Goal: Submit feedback/report problem

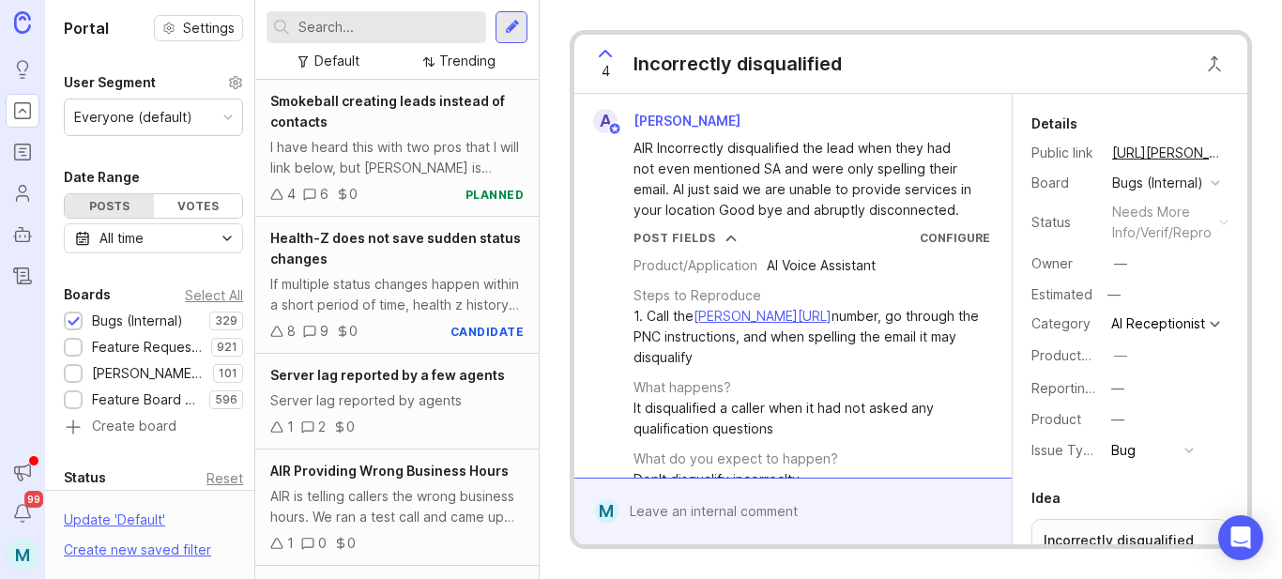
click at [360, 32] on input "text" at bounding box center [389, 27] width 180 height 21
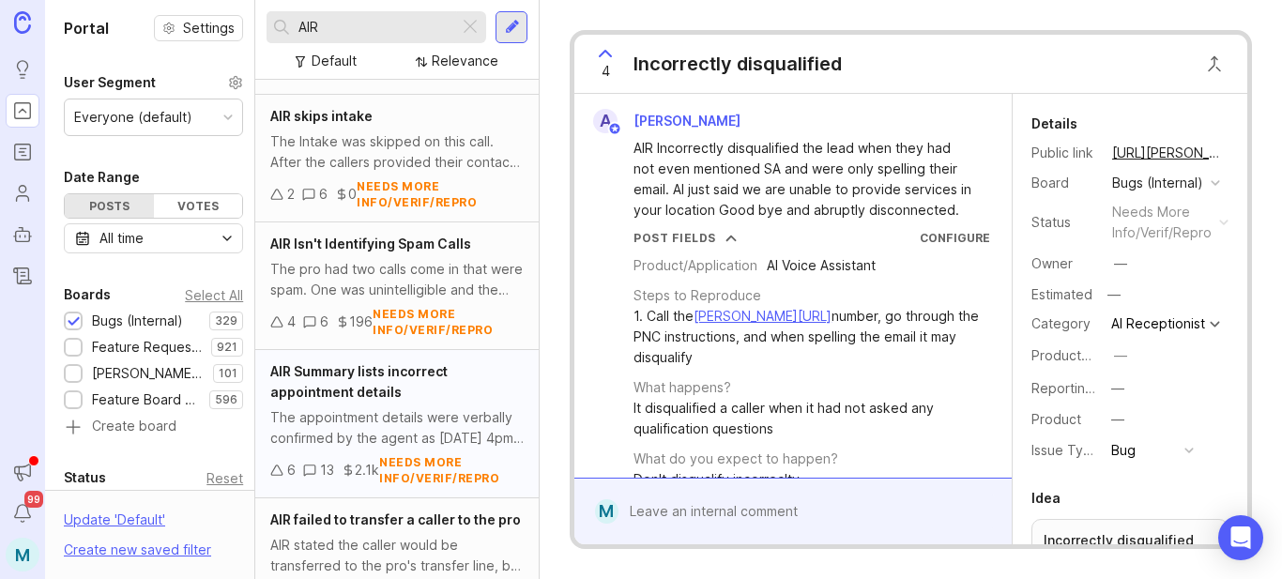
scroll to position [479, 0]
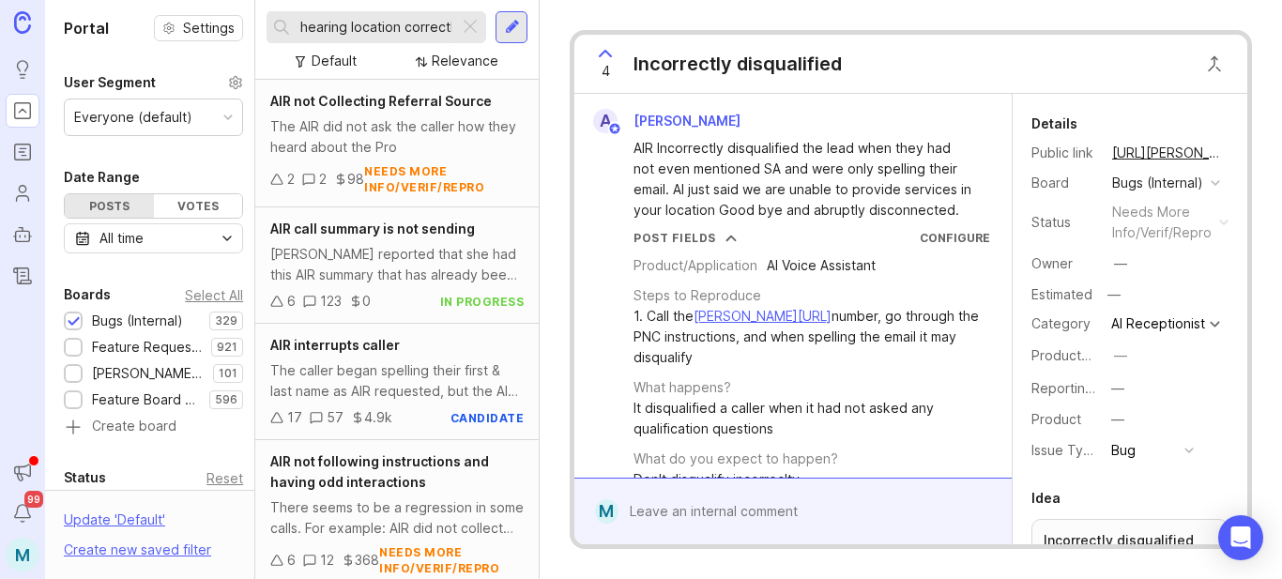
scroll to position [0, 54]
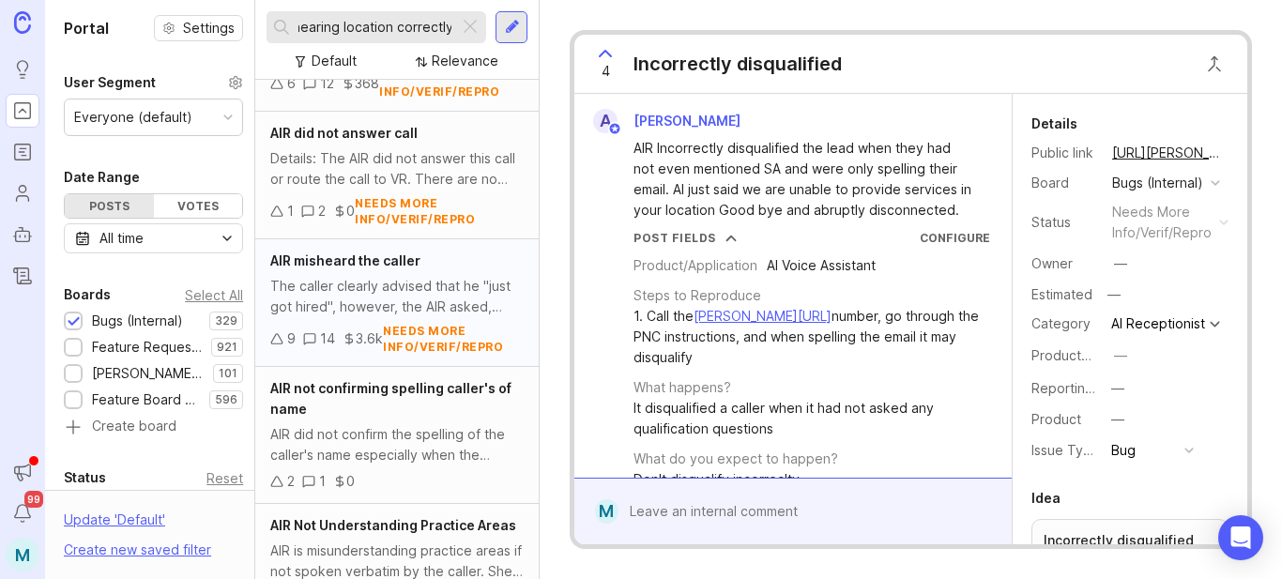
scroll to position [469, 0]
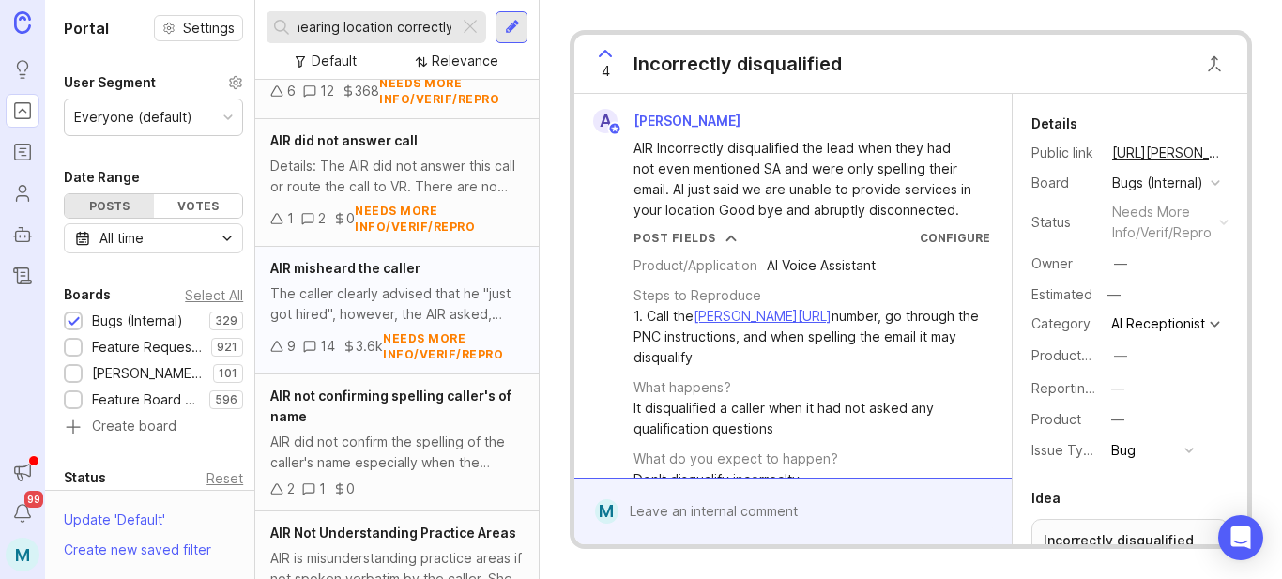
type input "AIR not hearing location correctly"
click at [371, 264] on span "AIR misheard the caller" at bounding box center [345, 268] width 150 height 16
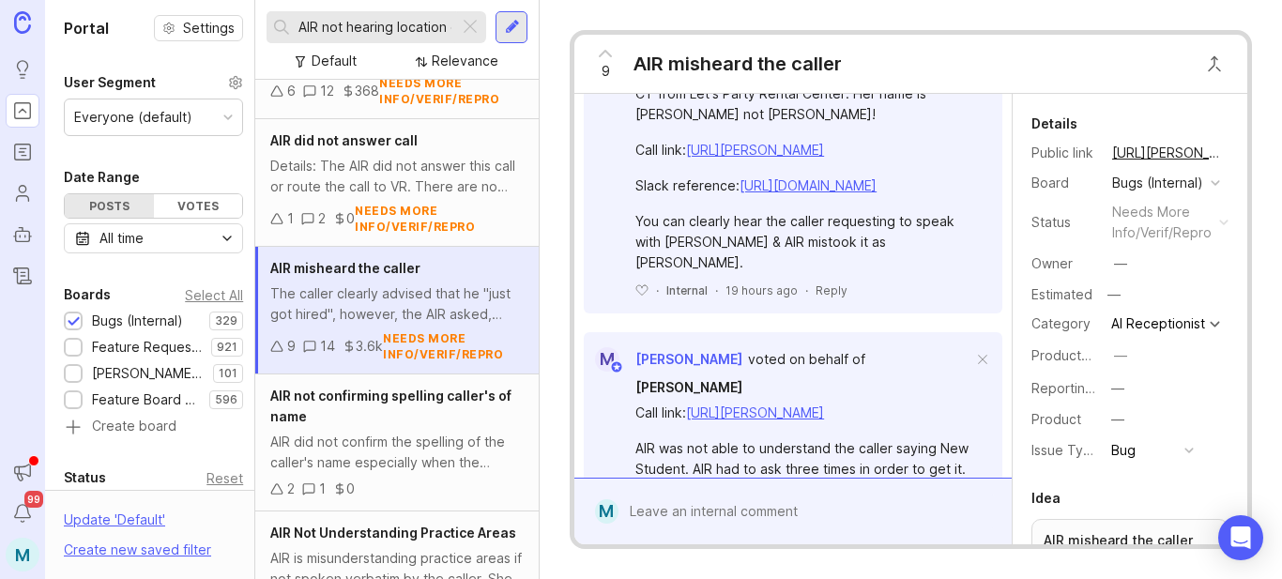
scroll to position [657, 0]
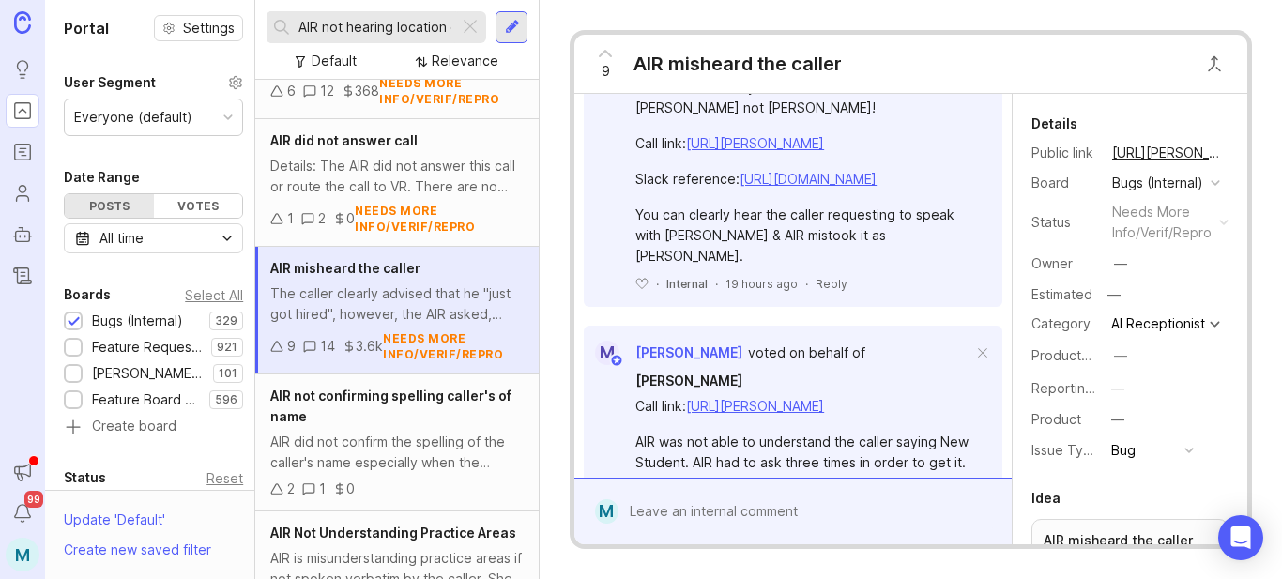
click at [784, 506] on div at bounding box center [807, 512] width 376 height 36
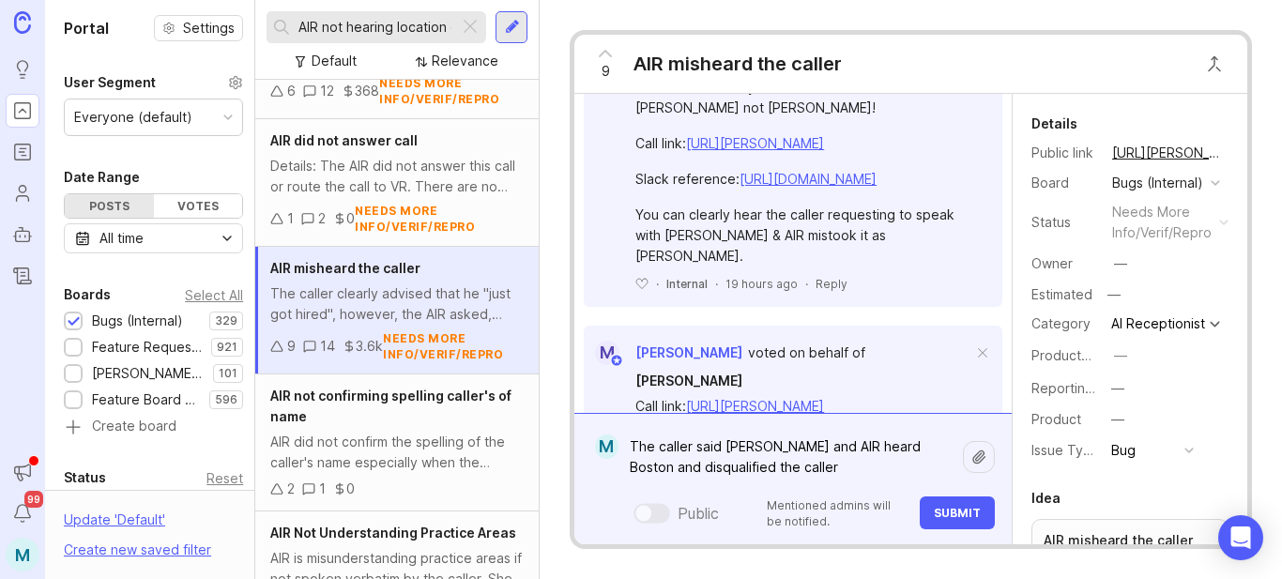
paste textarea "[URL][PERSON_NAME]"
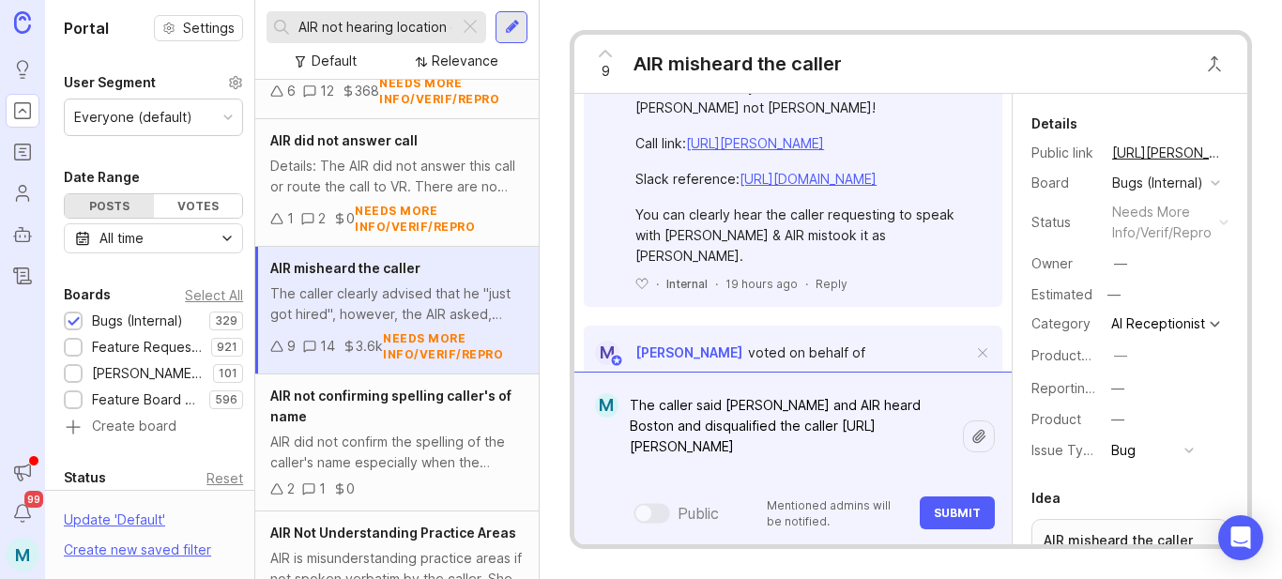
type textarea "The caller said [PERSON_NAME] and AIR heard Boston and disqualified the caller …"
click at [950, 514] on span "Submit" at bounding box center [957, 513] width 47 height 14
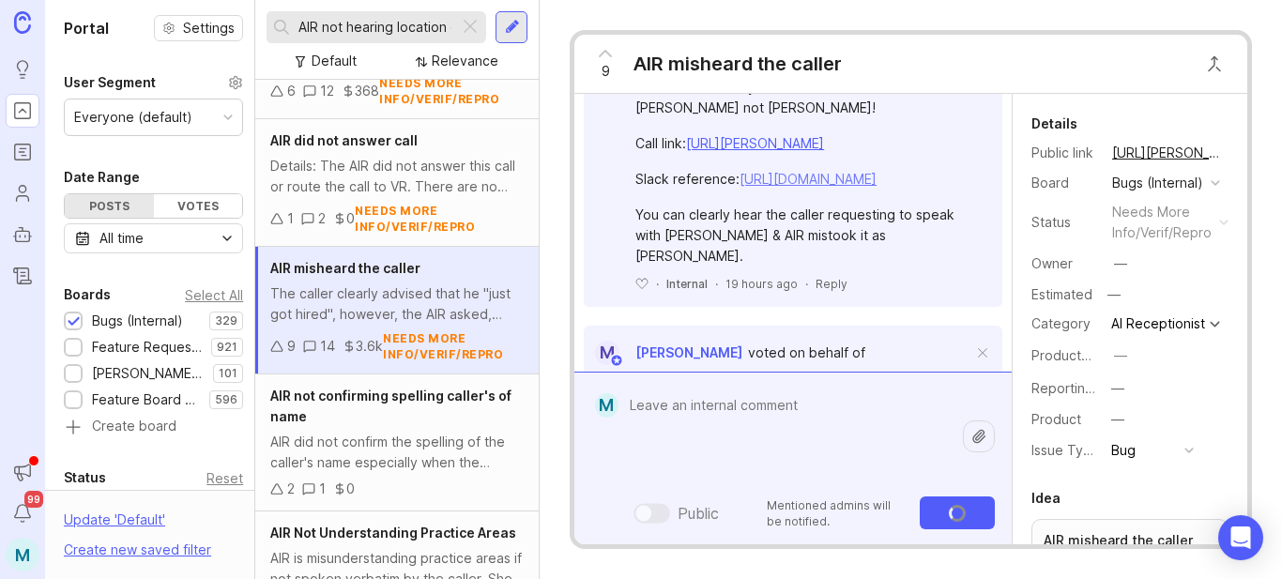
scroll to position [843, 0]
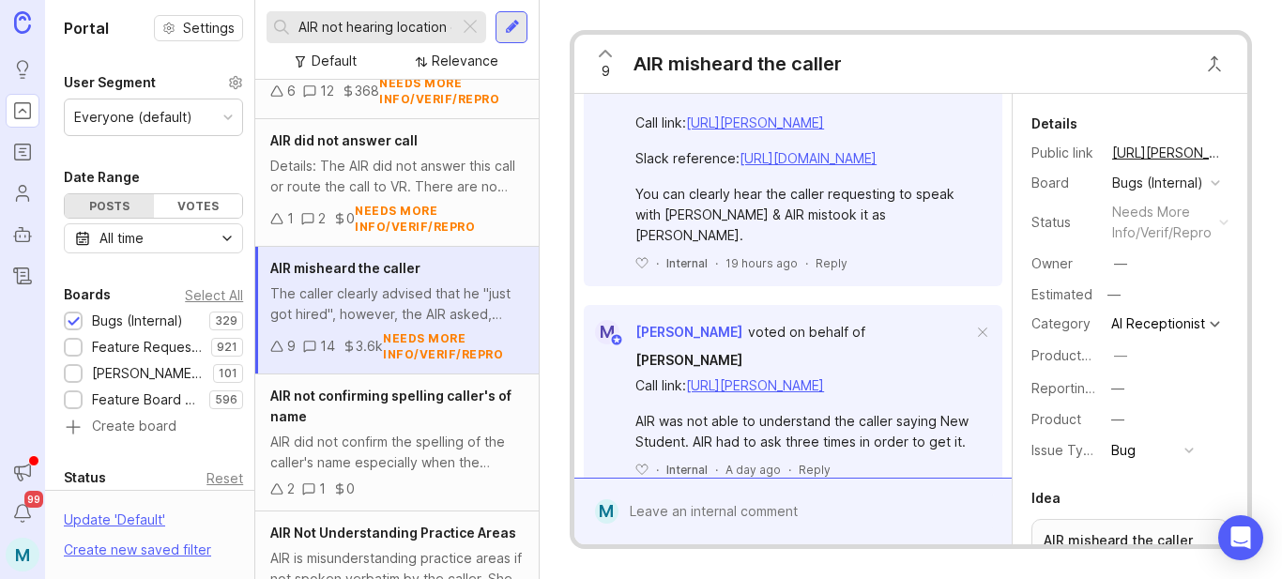
click at [607, 69] on span "9" at bounding box center [606, 71] width 8 height 21
click at [1203, 156] on button "copy icon" at bounding box center [1216, 153] width 26 height 26
